Goal: Information Seeking & Learning: Learn about a topic

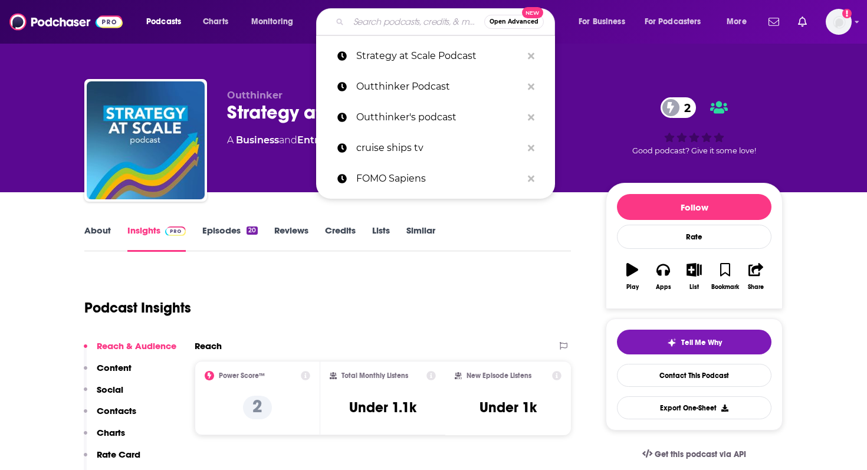
scroll to position [103, 0]
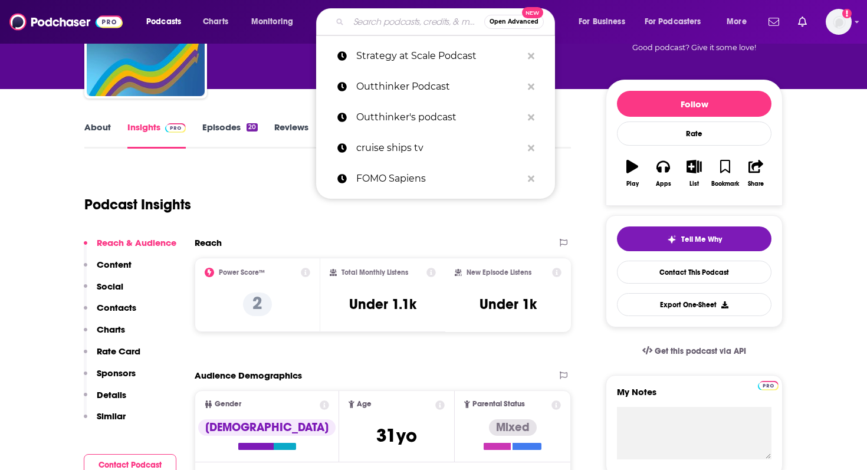
click at [409, 22] on input "Search podcasts, credits, & more..." at bounding box center [416, 21] width 136 height 19
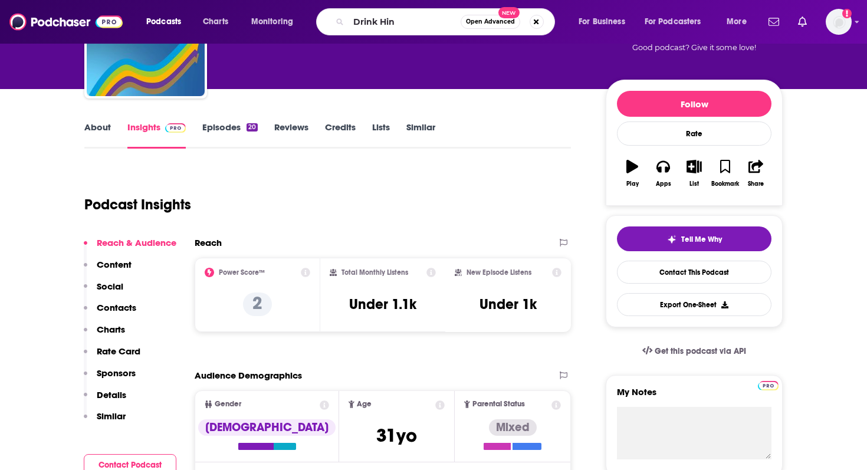
type input "Drink Hint"
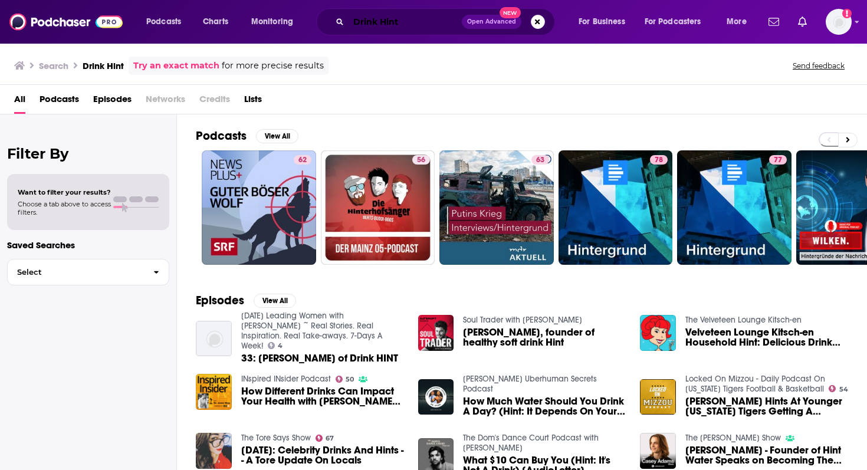
click at [364, 27] on input "Drink Hint" at bounding box center [404, 21] width 113 height 19
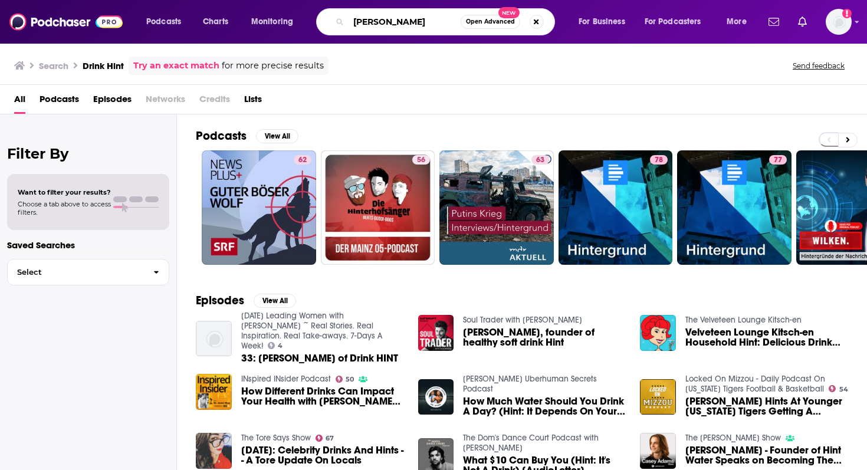
type input "[PERSON_NAME]"
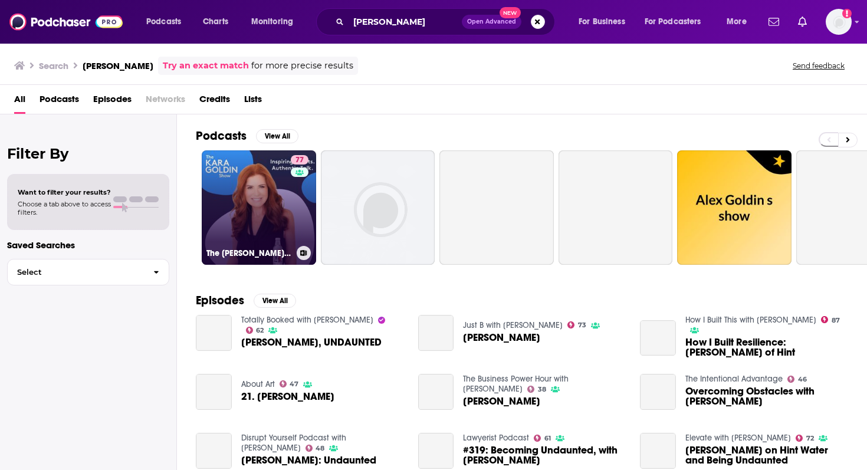
click at [231, 216] on link "77 The [PERSON_NAME] Show" at bounding box center [259, 207] width 114 height 114
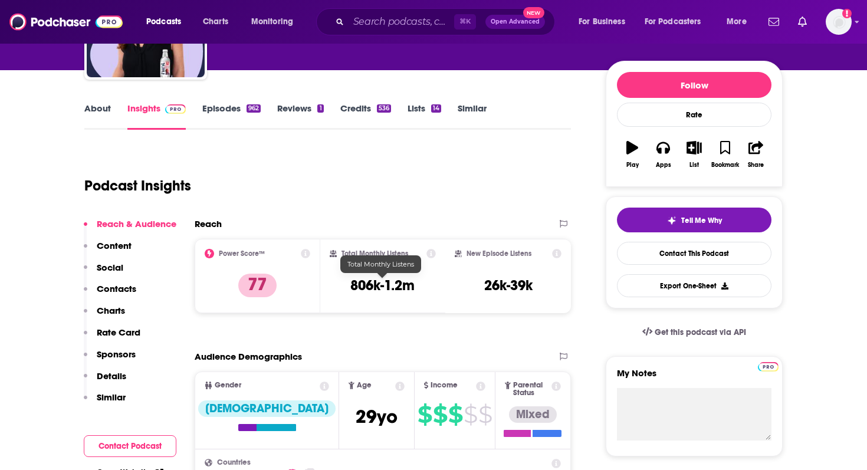
scroll to position [129, 0]
